Goal: Task Accomplishment & Management: Manage account settings

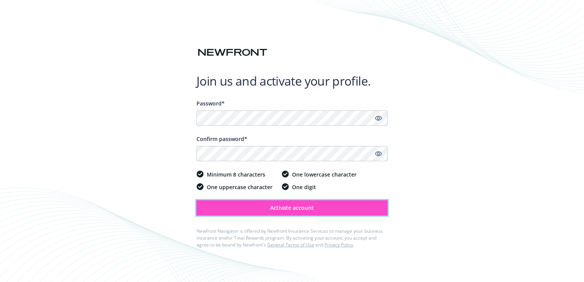
click at [309, 213] on button "Activate account" at bounding box center [292, 207] width 191 height 15
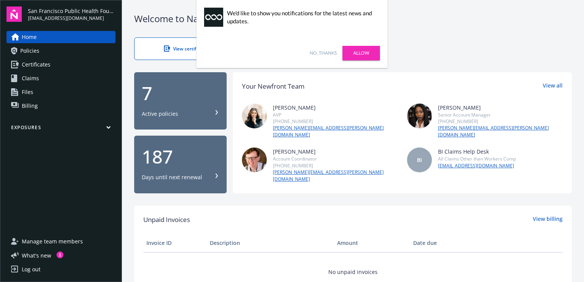
click at [323, 55] on link "No, thanks" at bounding box center [323, 53] width 27 height 7
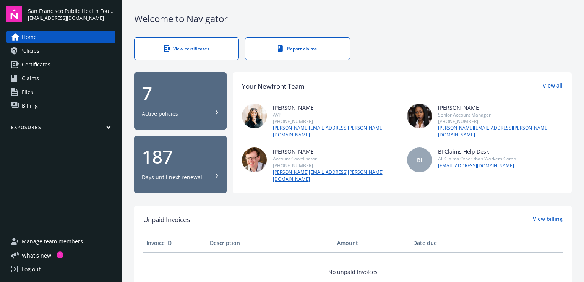
click at [41, 67] on span "Certificates" at bounding box center [36, 65] width 29 height 12
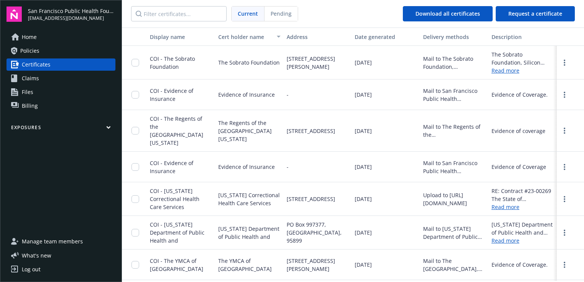
click at [36, 274] on div "Log out" at bounding box center [31, 270] width 19 height 12
